Goal: Information Seeking & Learning: Compare options

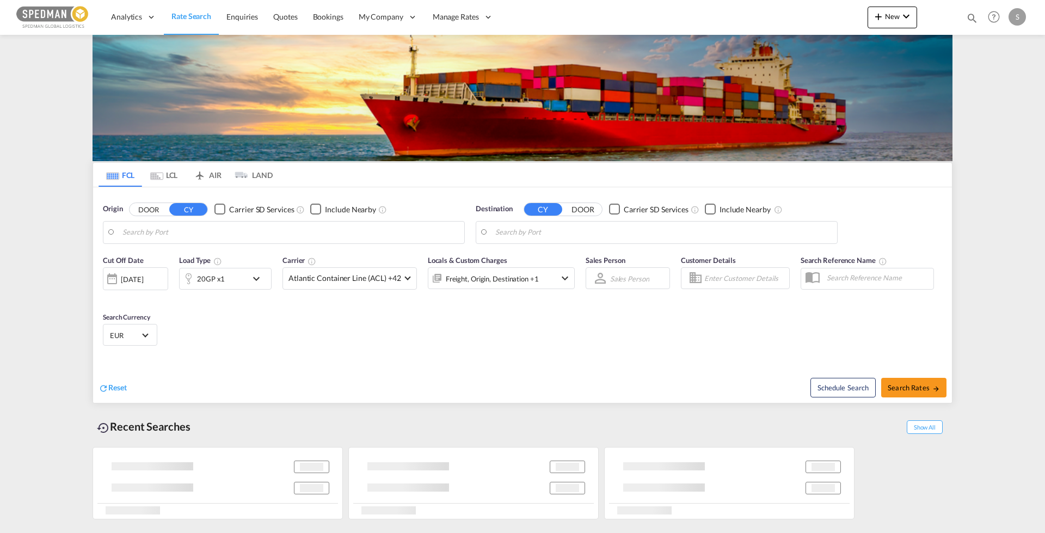
type input "[GEOGRAPHIC_DATA], DKFRC"
type input "[GEOGRAPHIC_DATA], ECGYE"
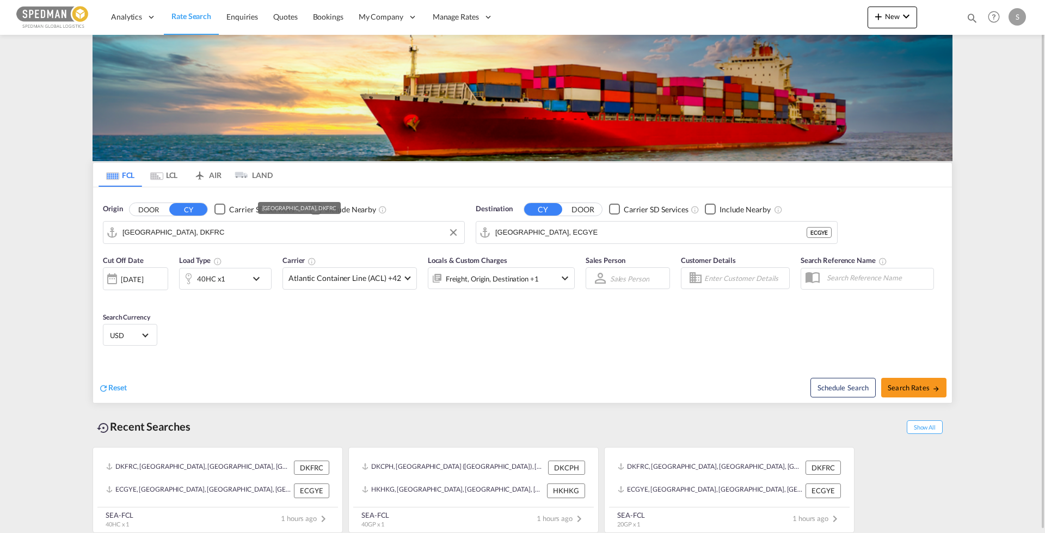
click at [193, 233] on input "[GEOGRAPHIC_DATA], DKFRC" at bounding box center [290, 232] width 336 height 16
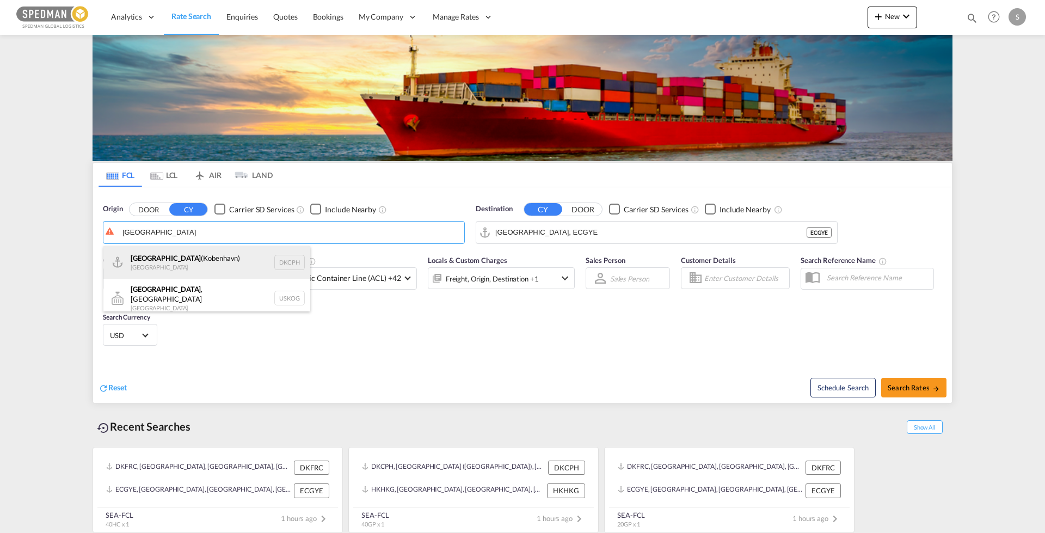
click at [173, 254] on div "[GEOGRAPHIC_DATA] ([GEOGRAPHIC_DATA]) Denmark DKCPH" at bounding box center [206, 262] width 207 height 33
type input "[GEOGRAPHIC_DATA] ([GEOGRAPHIC_DATA]), DKCPH"
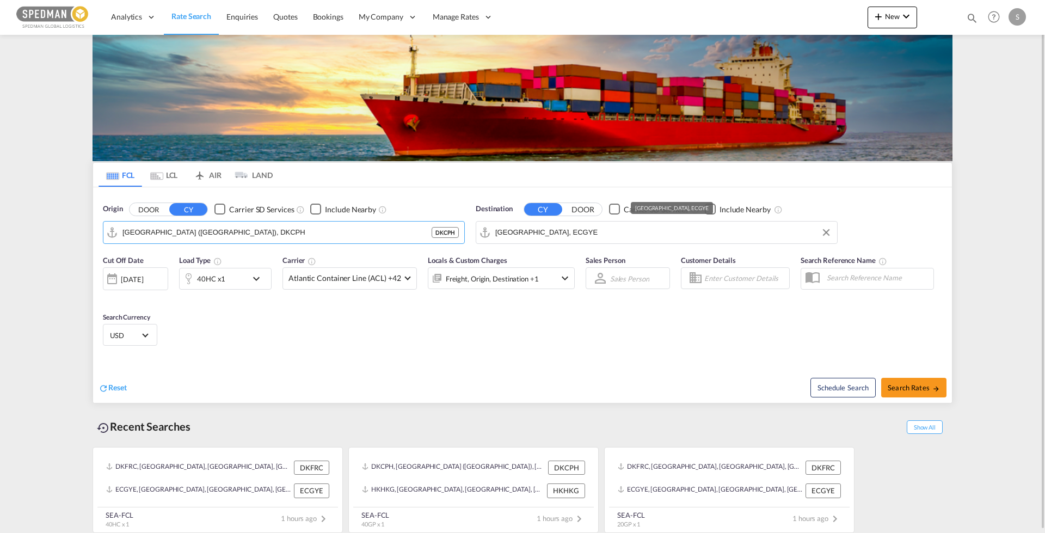
click at [585, 231] on input "[GEOGRAPHIC_DATA], ECGYE" at bounding box center [663, 232] width 336 height 16
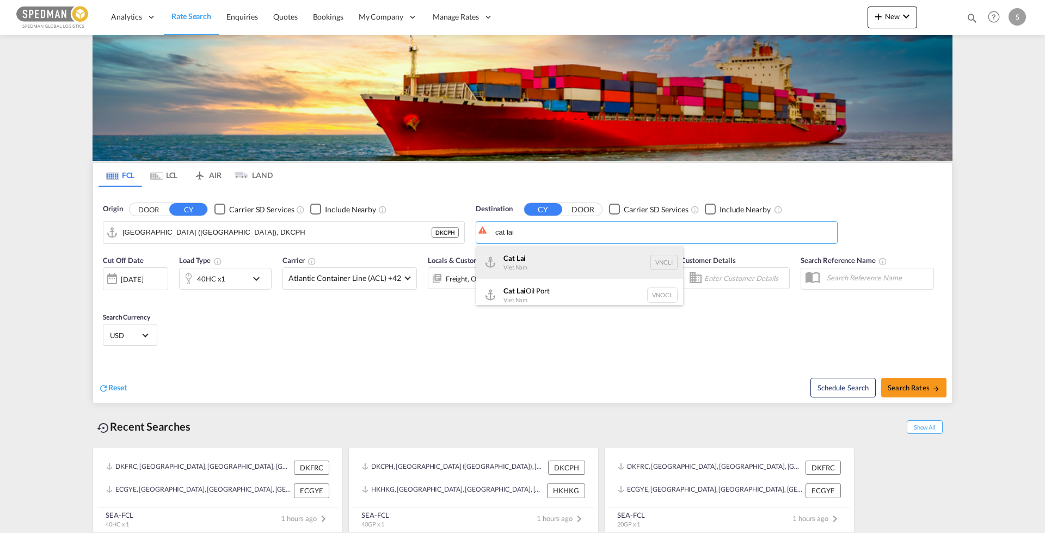
click at [502, 253] on div "Cat Lai Viet Nam VNCLI" at bounding box center [579, 262] width 207 height 33
type input "Cat Lai, VNCLI"
click at [921, 391] on span "Search Rates" at bounding box center [914, 387] width 52 height 9
type input "DKCPH to VNCLI / [DATE]"
